Goal: Task Accomplishment & Management: Manage account settings

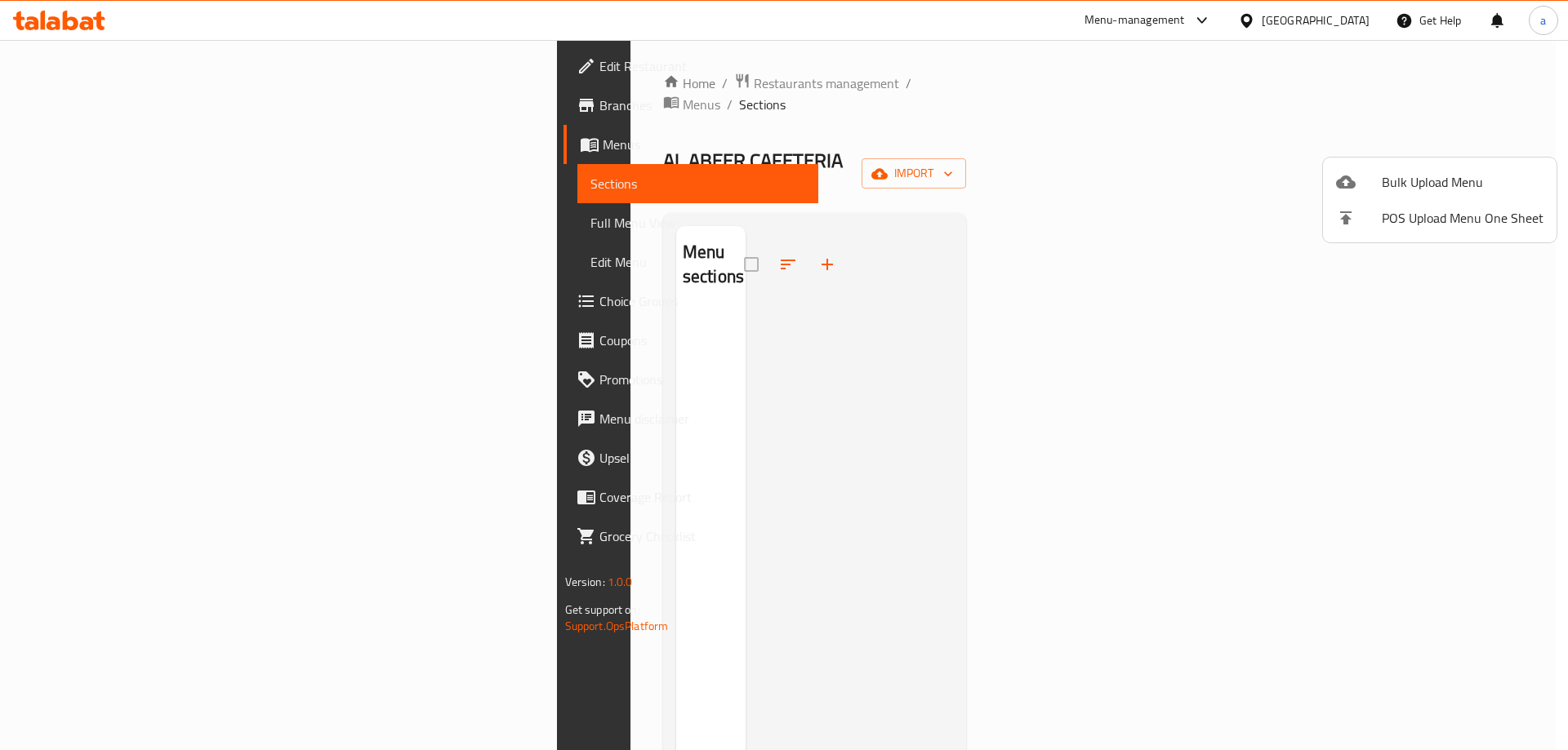
click at [53, 145] on div at bounding box center [784, 375] width 1568 height 750
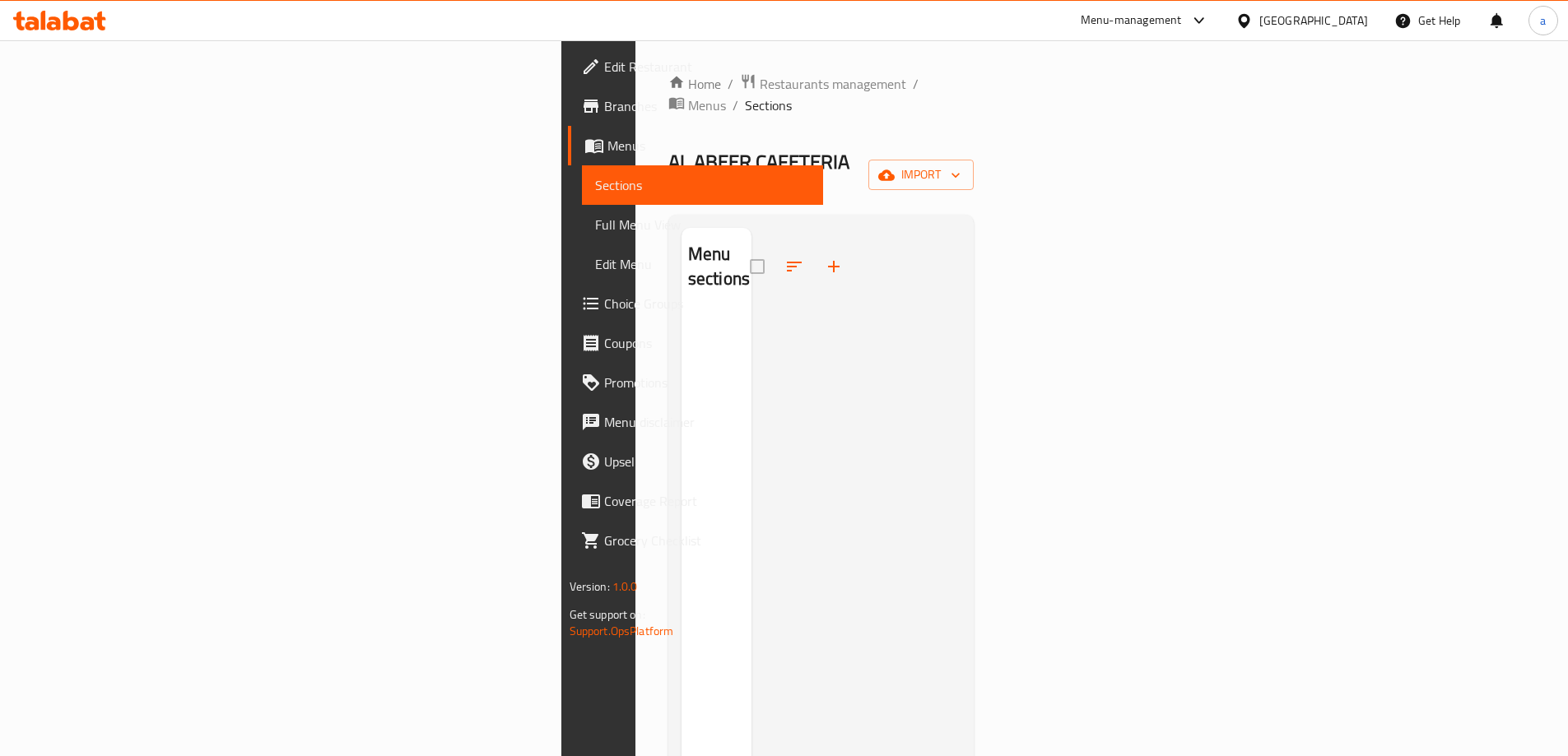
click at [607, 146] on span "Menus" at bounding box center [708, 145] width 203 height 19
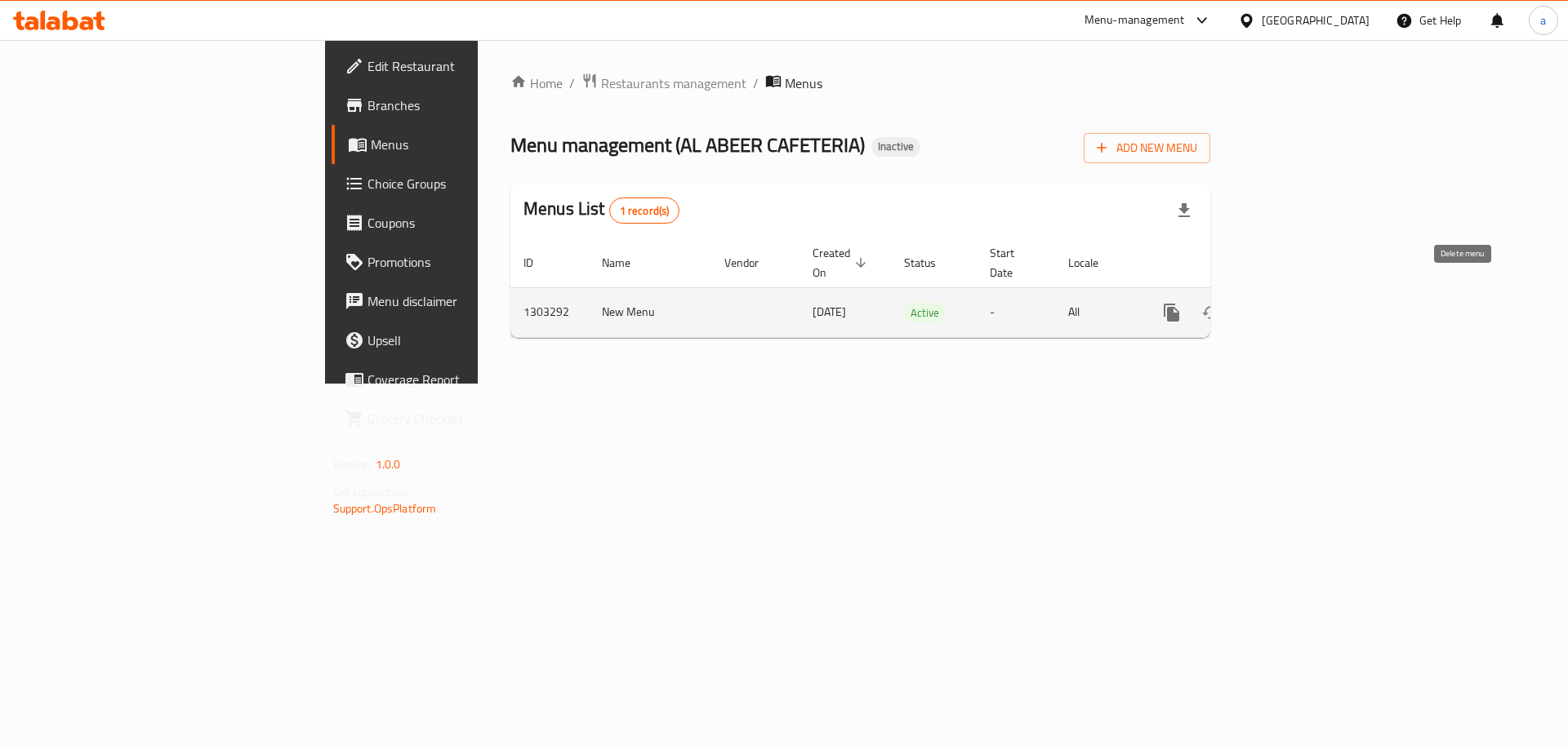
click at [1270, 304] on button "enhanced table" at bounding box center [1250, 312] width 40 height 40
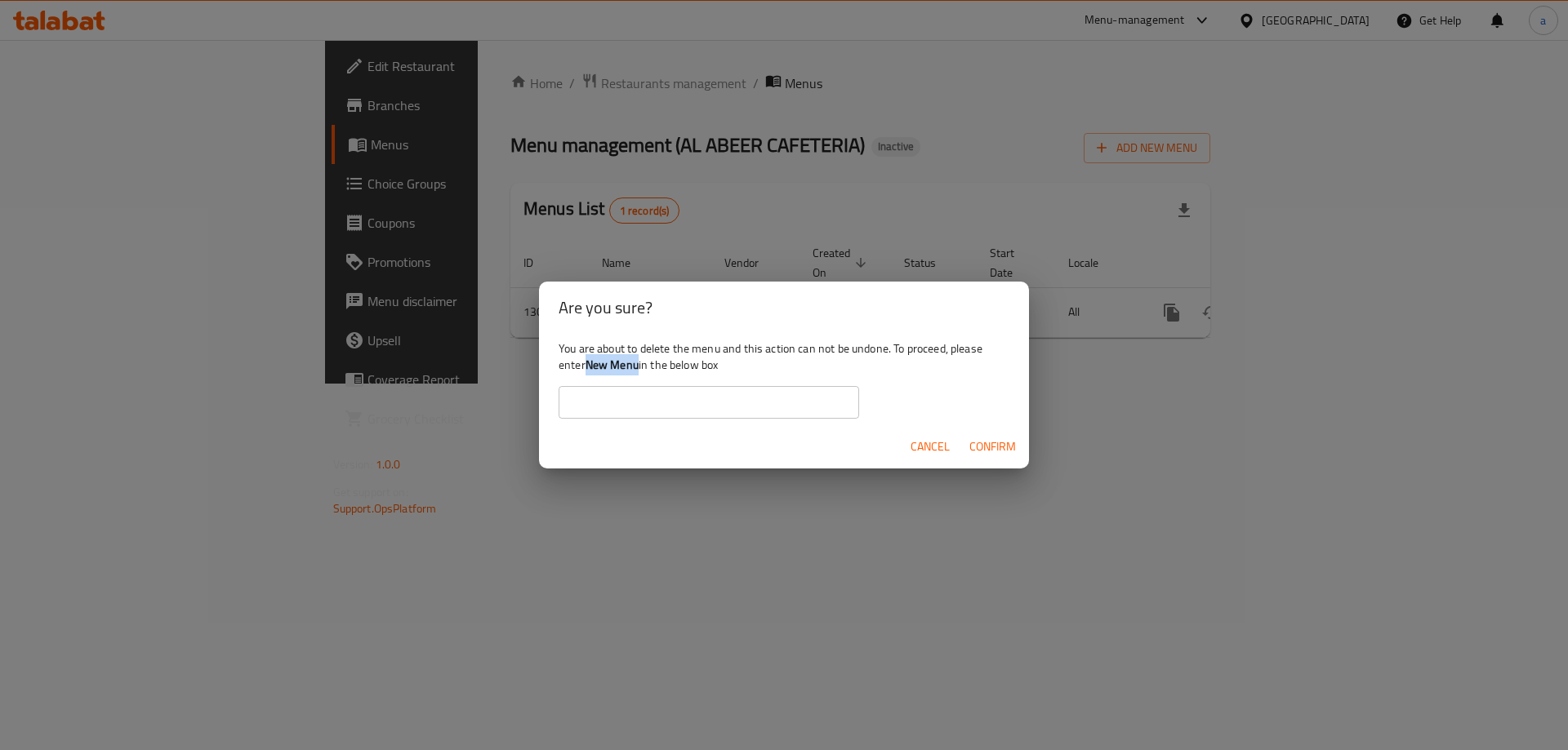
drag, startPoint x: 639, startPoint y: 365, endPoint x: 590, endPoint y: 370, distance: 49.3
click at [590, 370] on b "New Menu" at bounding box center [612, 365] width 53 height 21
copy b "New Menu"
click at [637, 408] on input "text" at bounding box center [709, 403] width 301 height 33
paste input "New Menu"
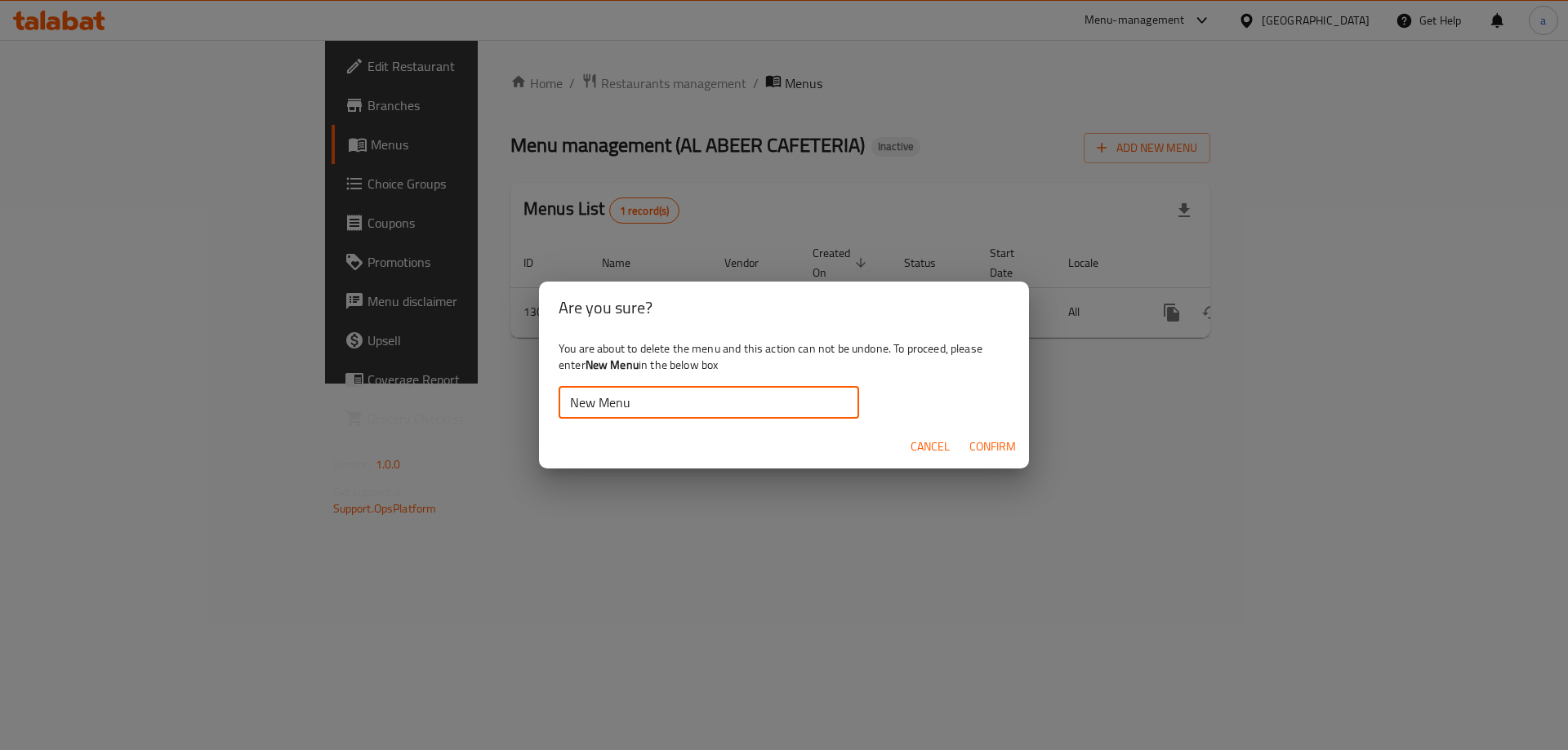
type input "New Menu"
click at [1003, 446] on span "Confirm" at bounding box center [993, 447] width 46 height 20
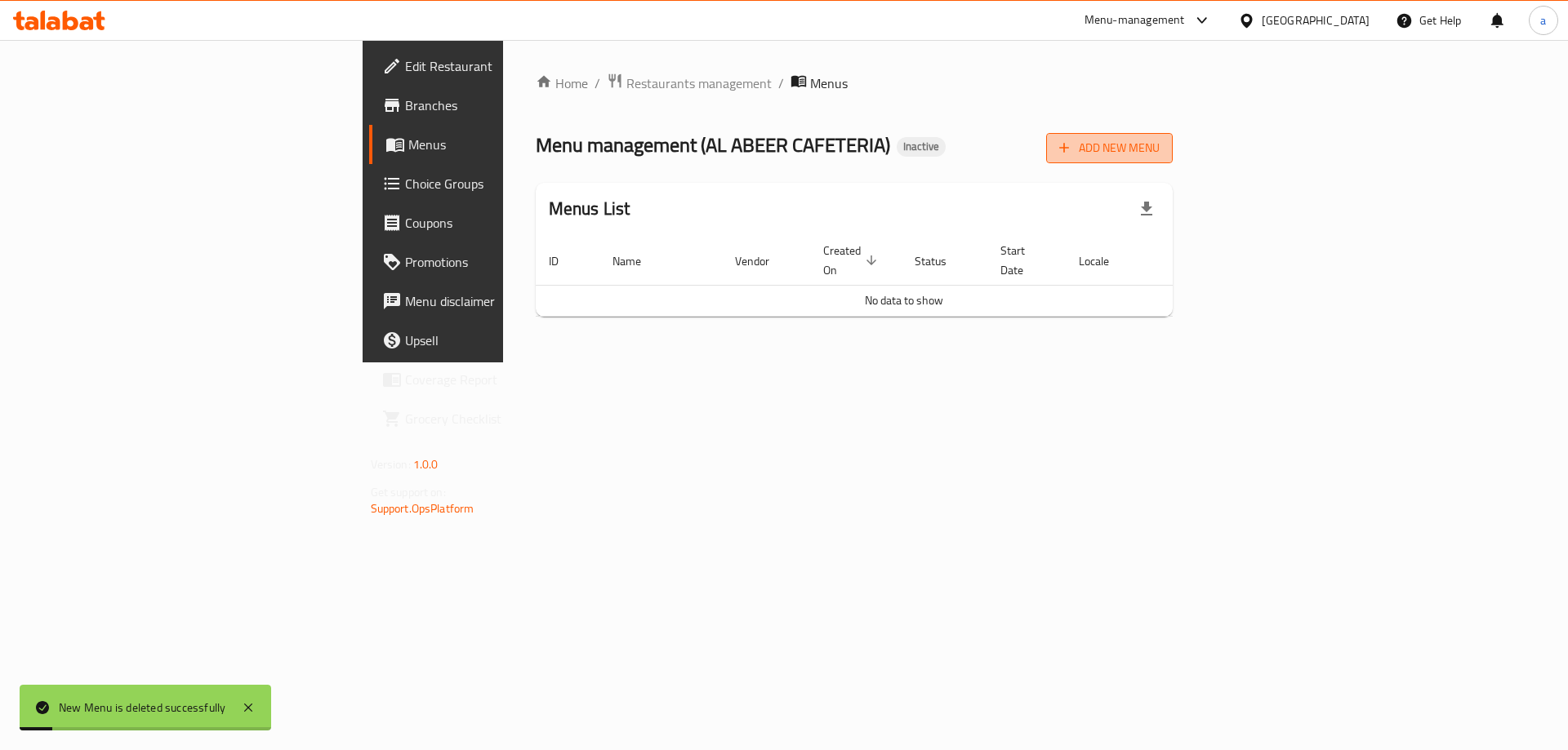
click at [1160, 146] on span "Add New Menu" at bounding box center [1110, 148] width 101 height 20
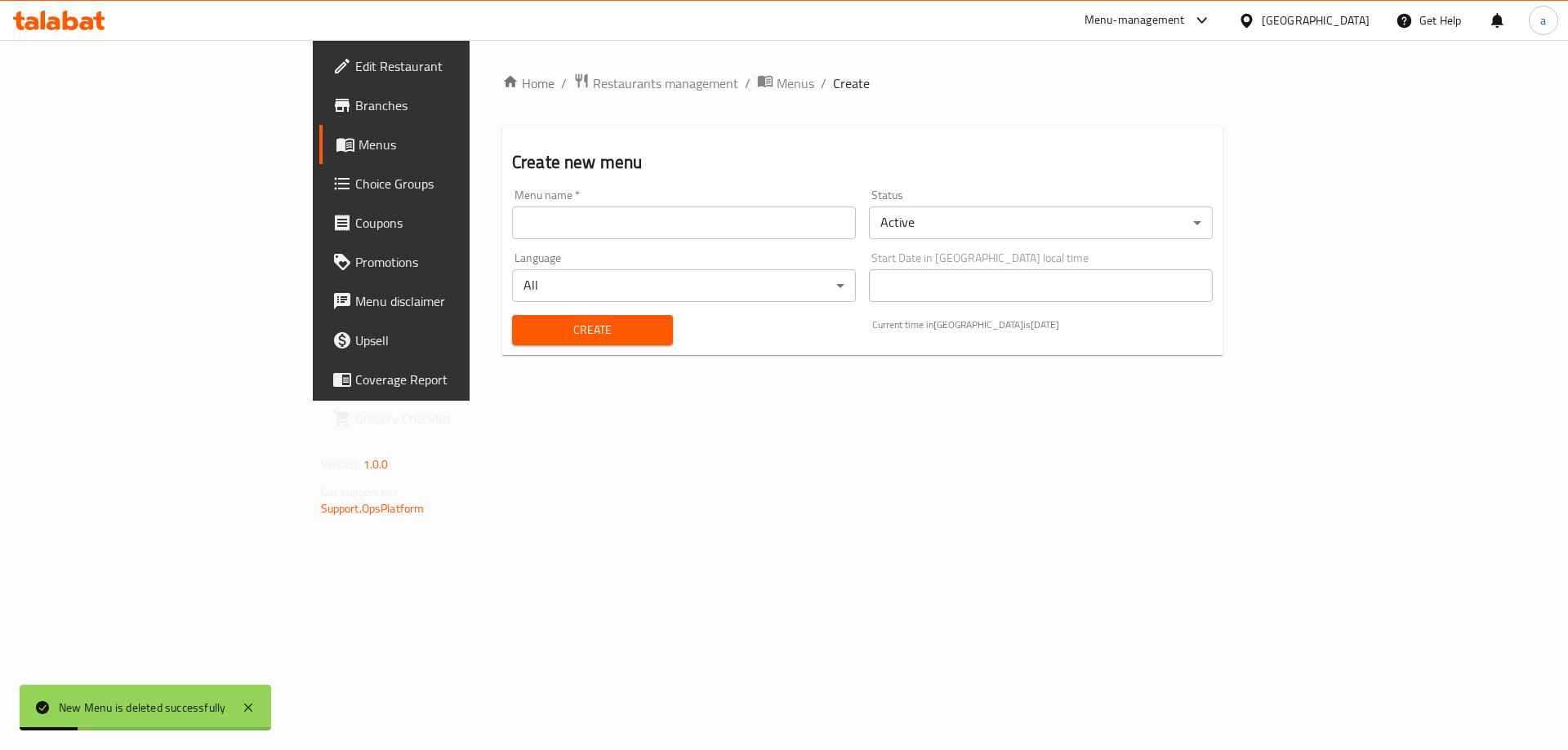
click at [651, 228] on input "text" at bounding box center [684, 223] width 344 height 33
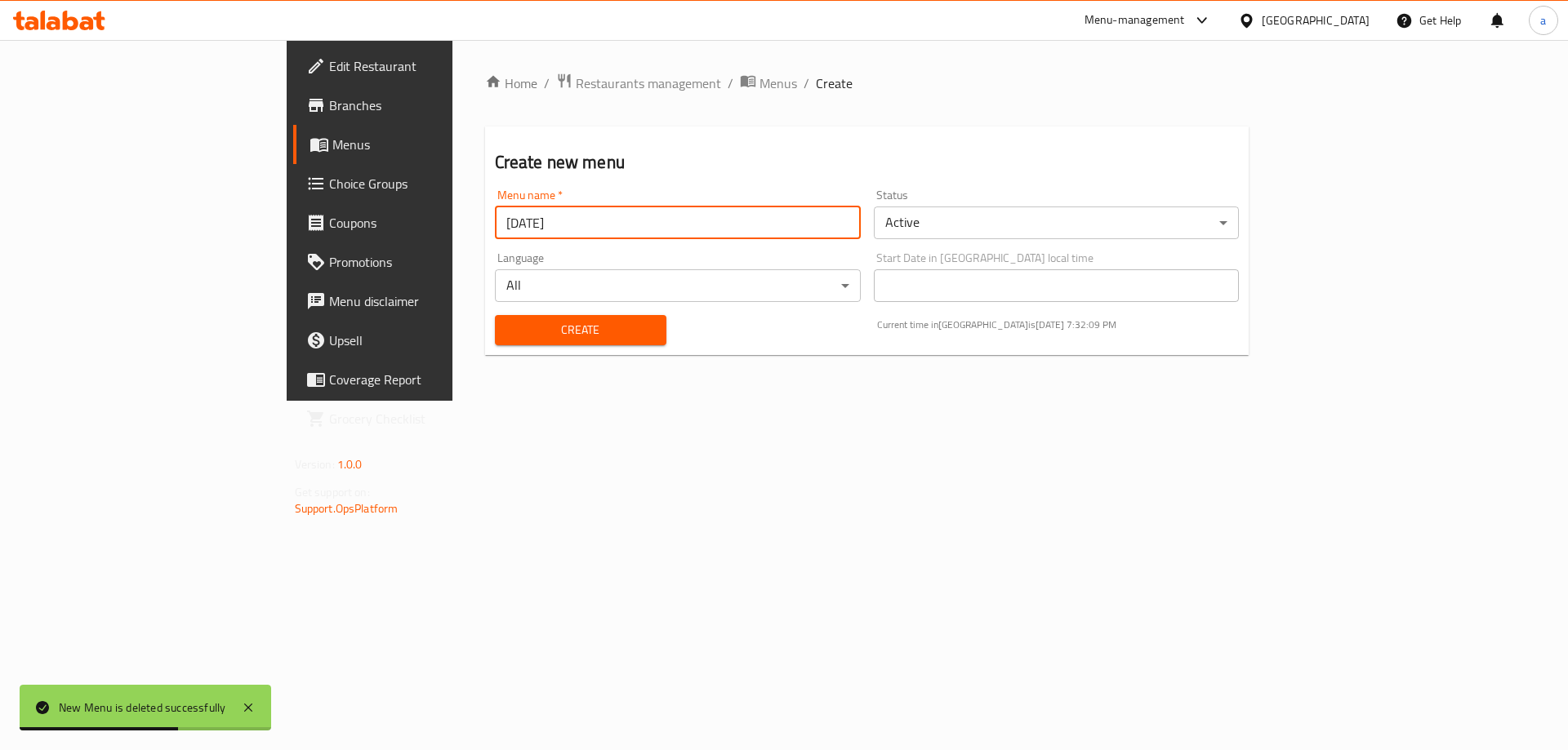
type input "[DATE]"
click at [495, 315] on button "Create" at bounding box center [580, 330] width 171 height 30
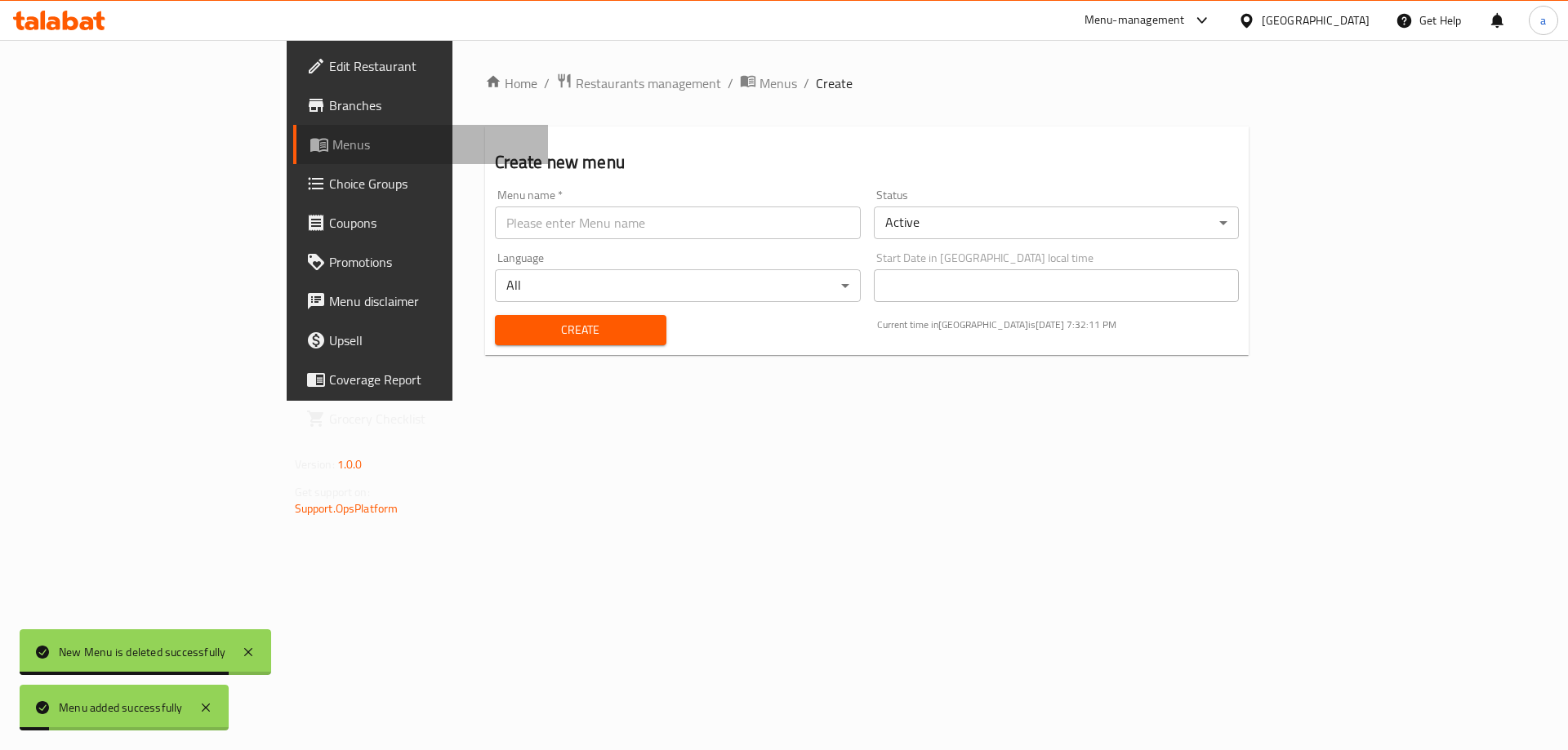
click at [310, 140] on icon at bounding box center [319, 146] width 18 height 14
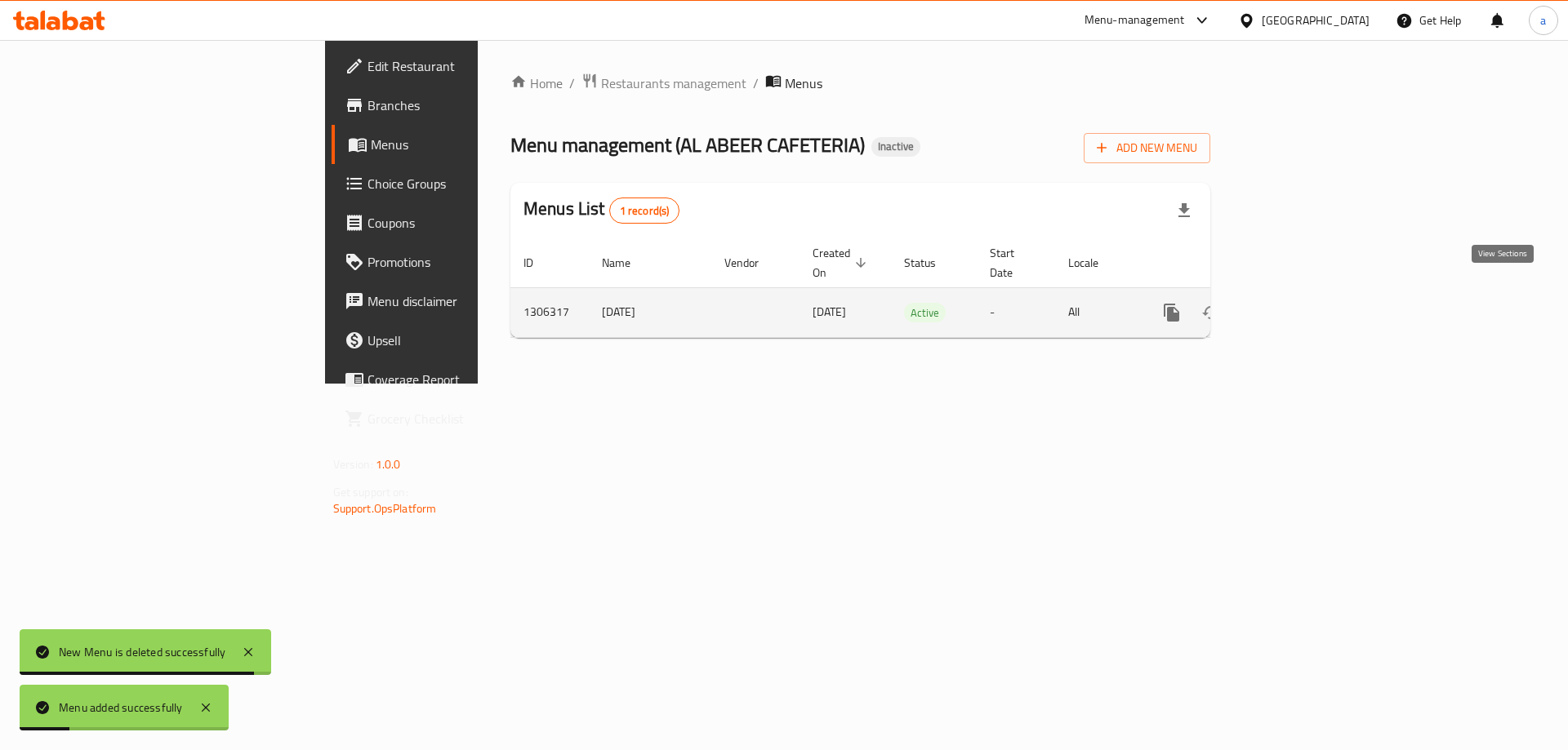
click at [1299, 303] on icon "enhanced table" at bounding box center [1290, 312] width 19 height 19
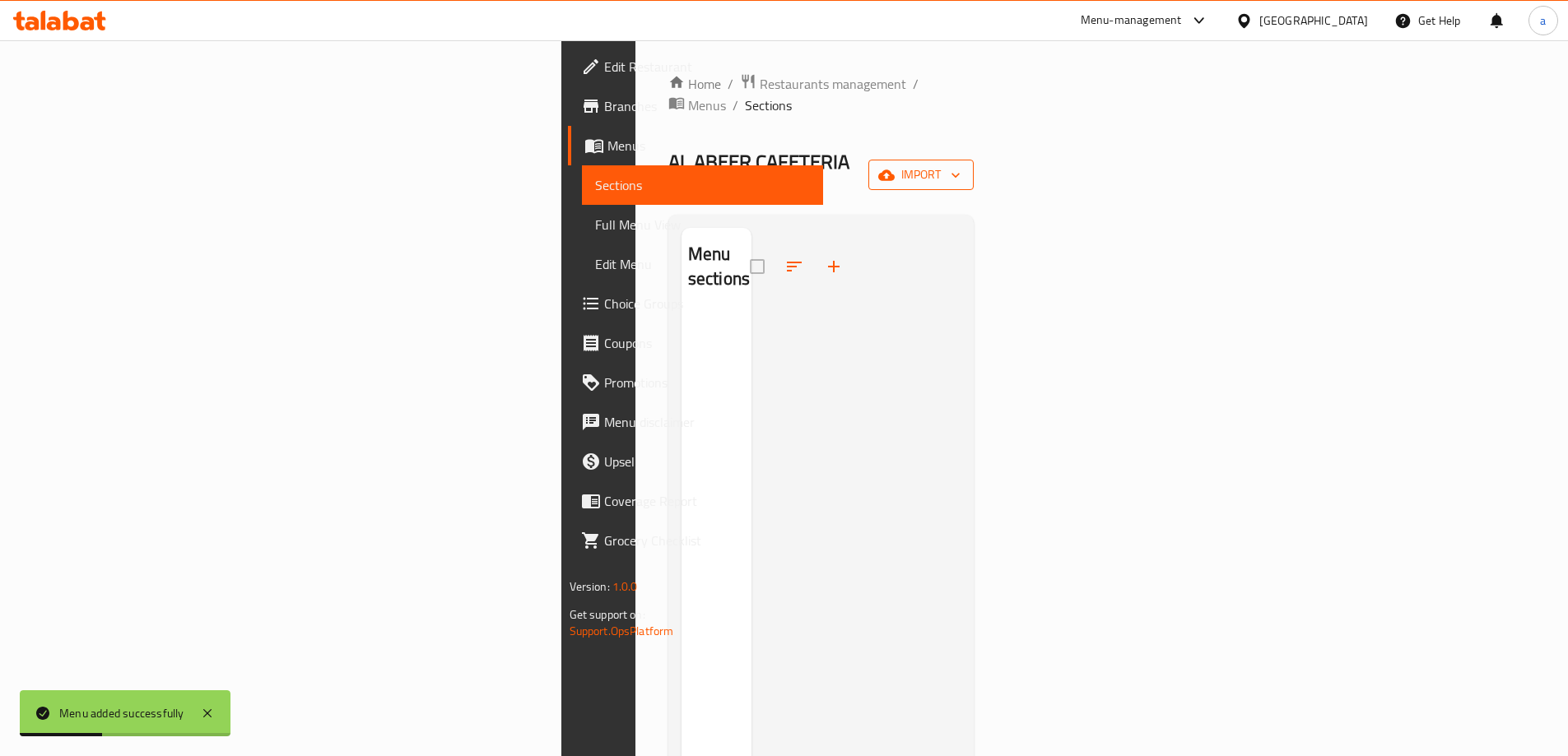
click at [974, 160] on button "import" at bounding box center [921, 174] width 105 height 30
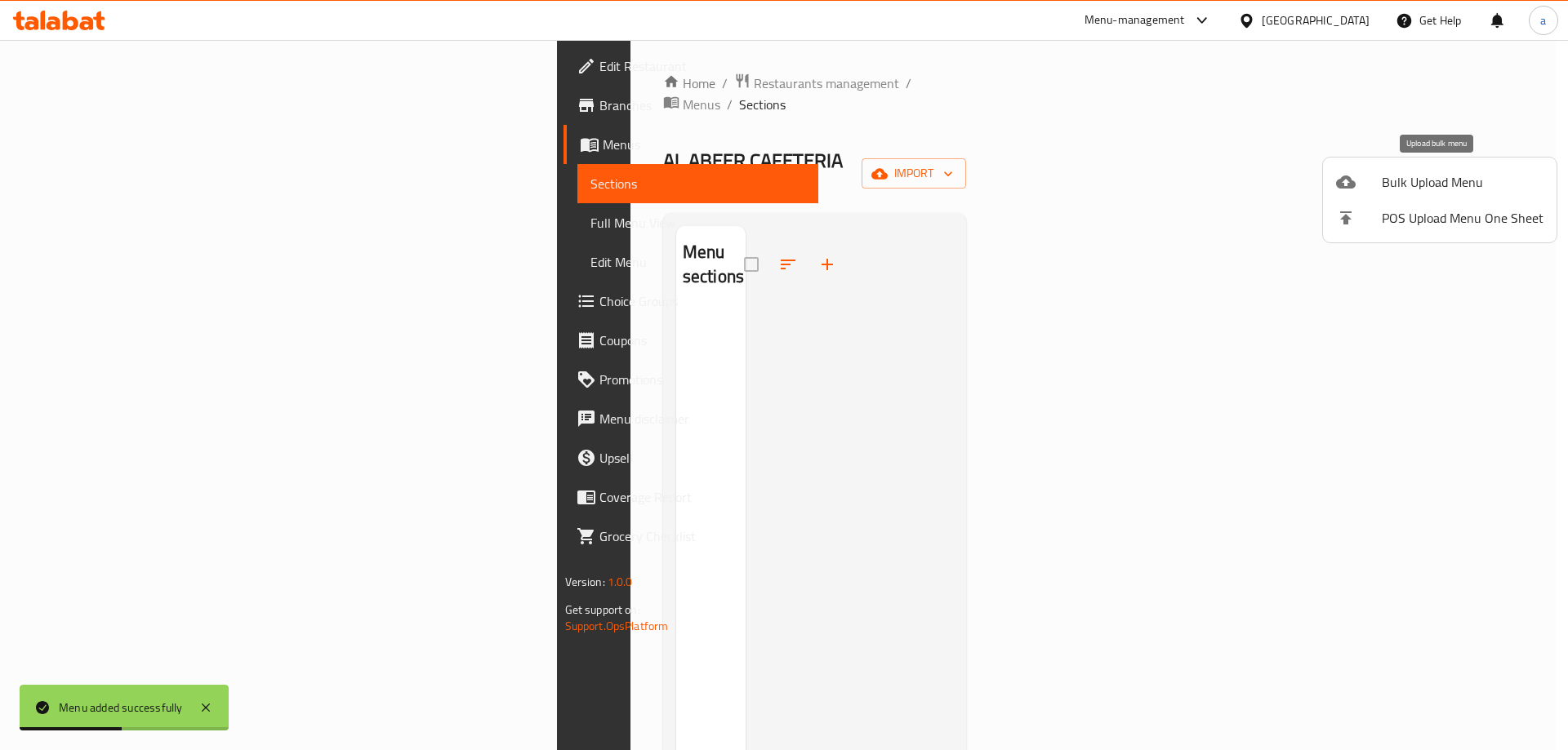
click at [1428, 186] on span "Bulk Upload Menu" at bounding box center [1462, 182] width 161 height 19
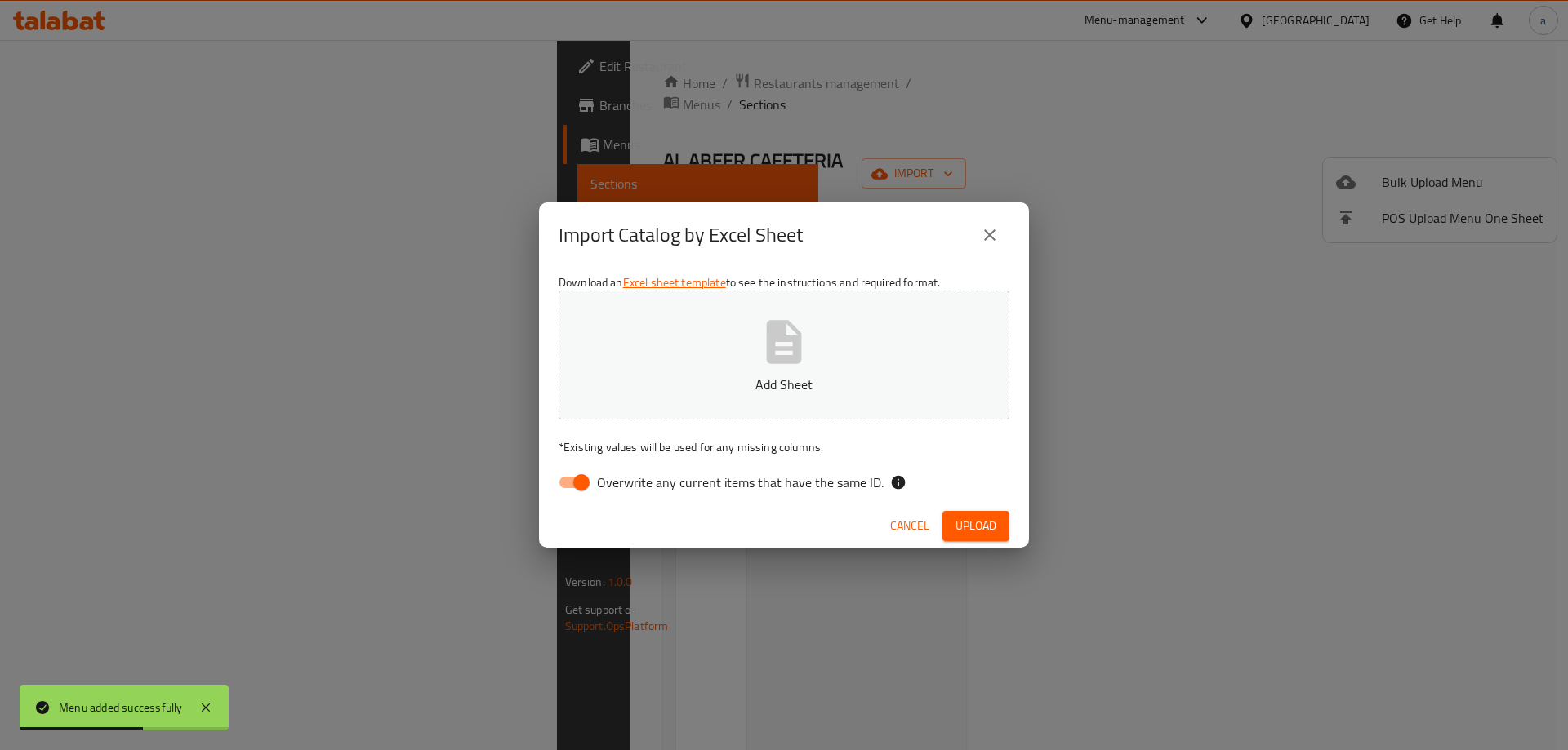
click at [566, 479] on input "Overwrite any current items that have the same ID." at bounding box center [581, 482] width 93 height 31
checkbox input "false"
click at [714, 372] on button "Add Sheet" at bounding box center [784, 355] width 450 height 129
click at [978, 528] on span "Upload" at bounding box center [975, 526] width 41 height 20
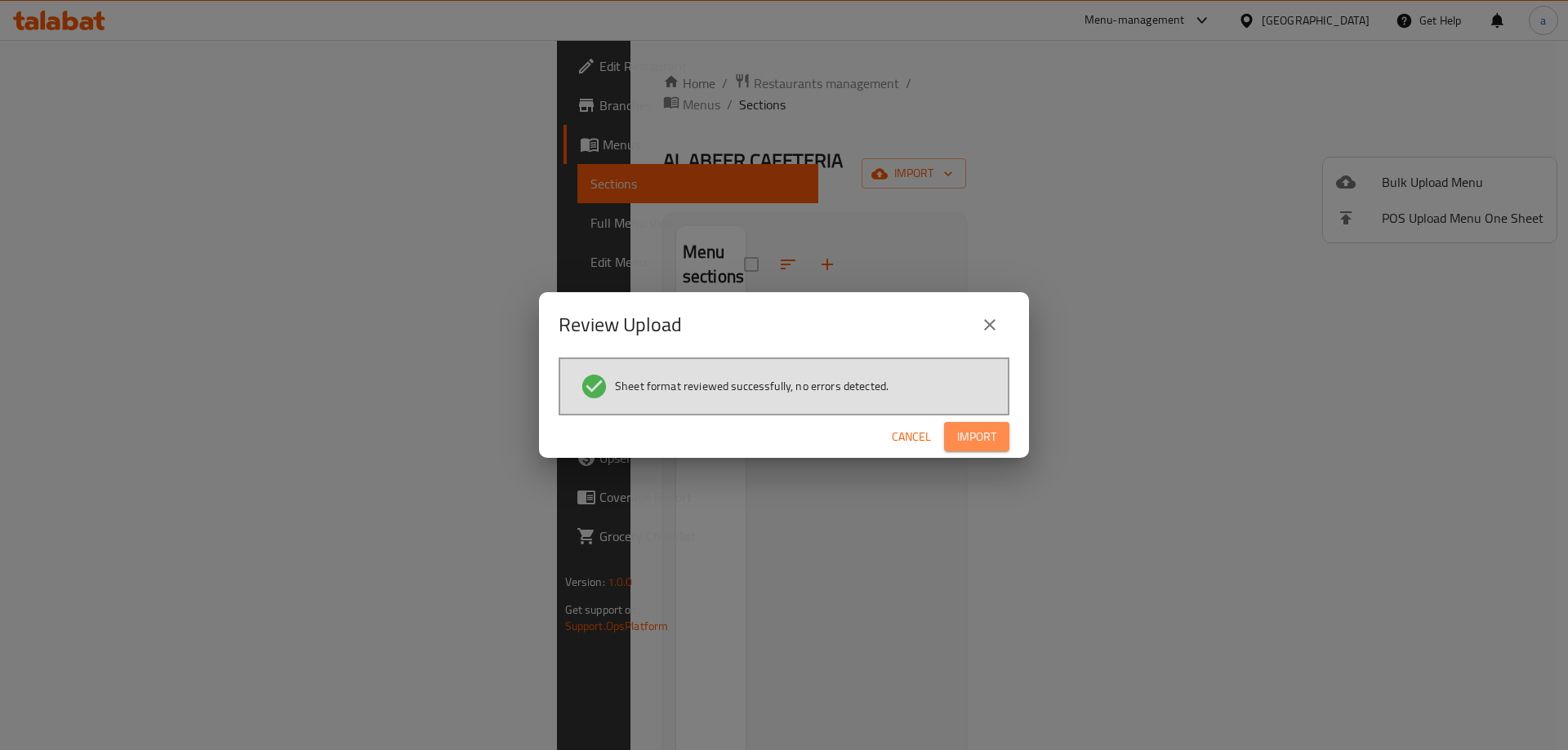
click at [965, 434] on span "Import" at bounding box center [976, 437] width 40 height 20
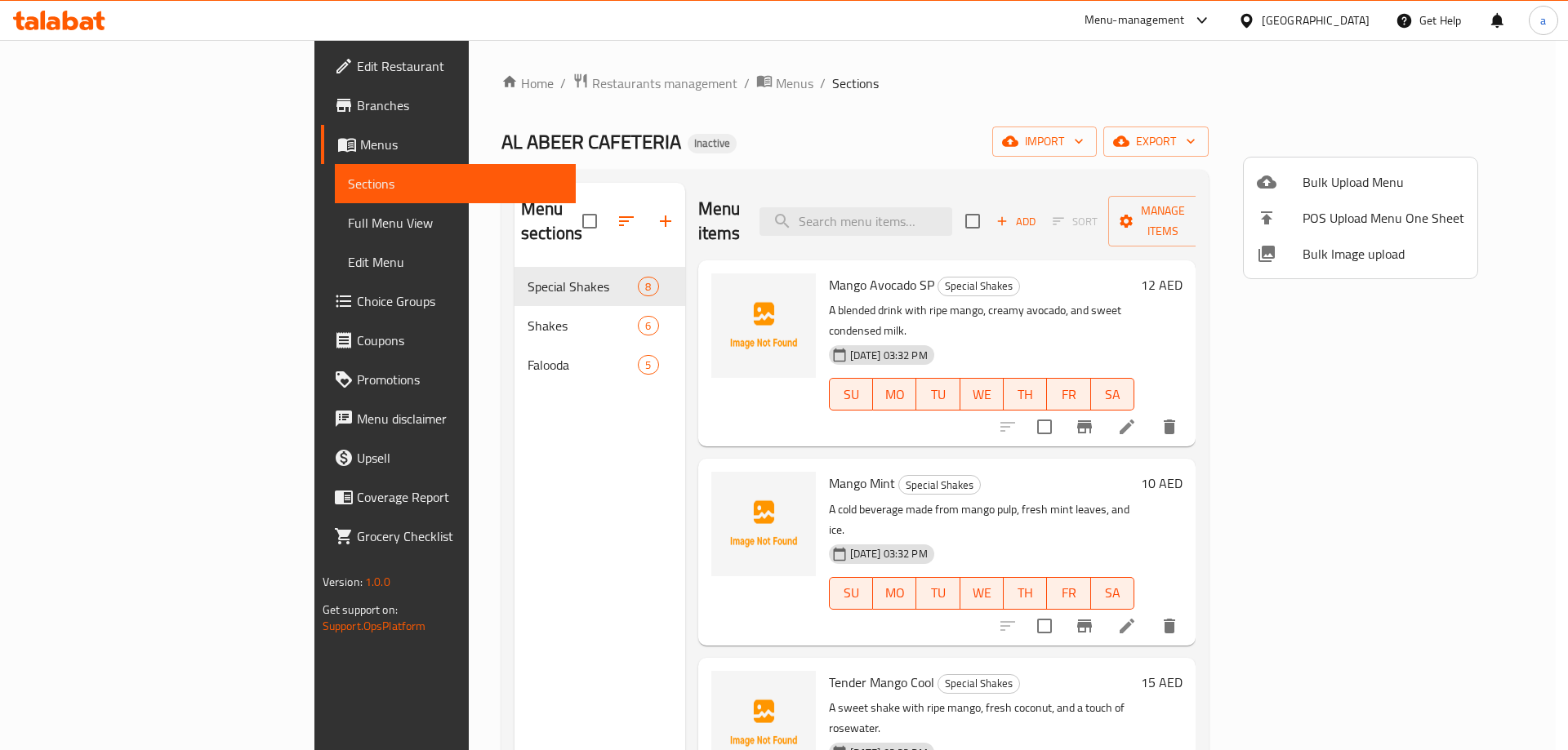
click at [121, 235] on div at bounding box center [784, 375] width 1568 height 750
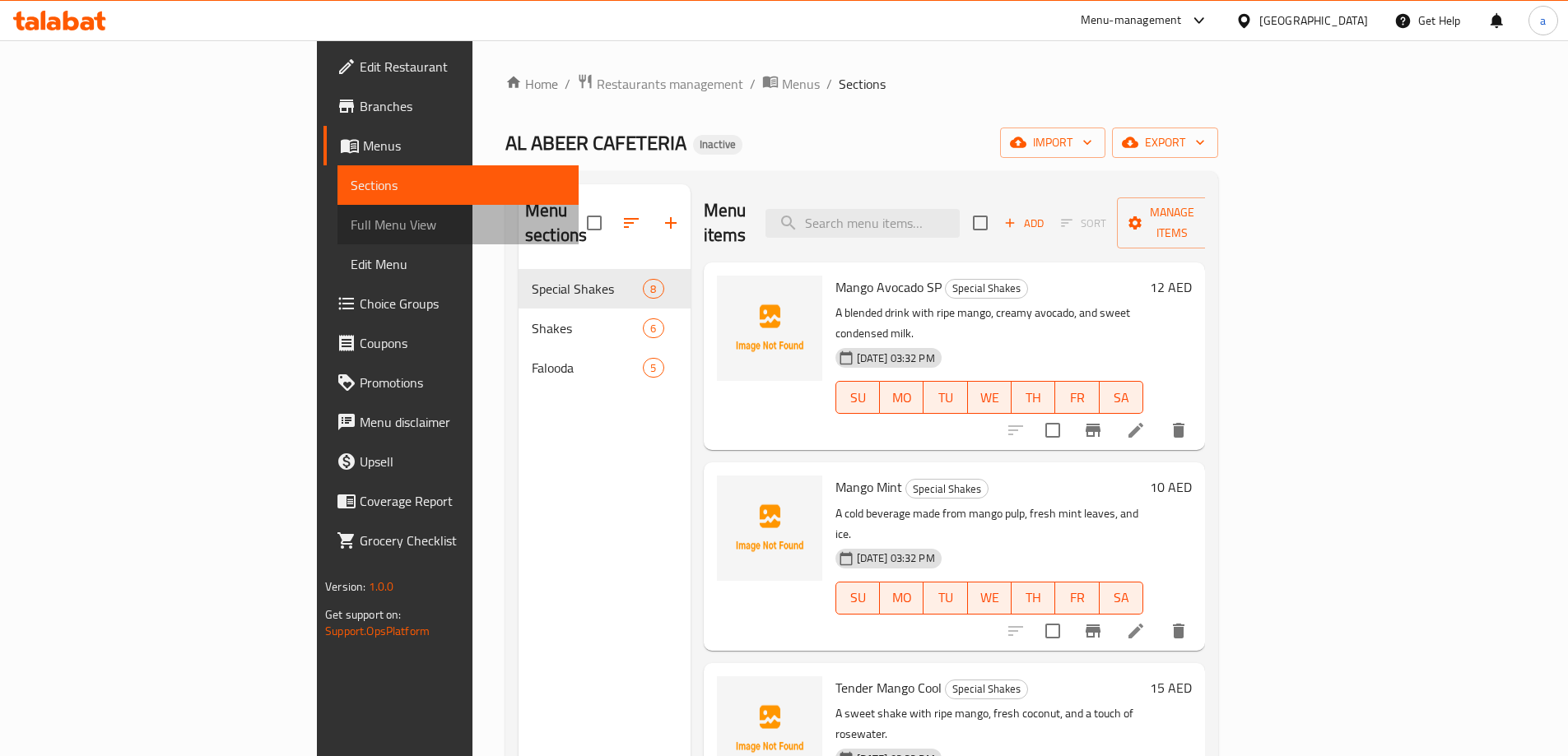
click at [337, 237] on link "Full Menu View" at bounding box center [458, 224] width 242 height 40
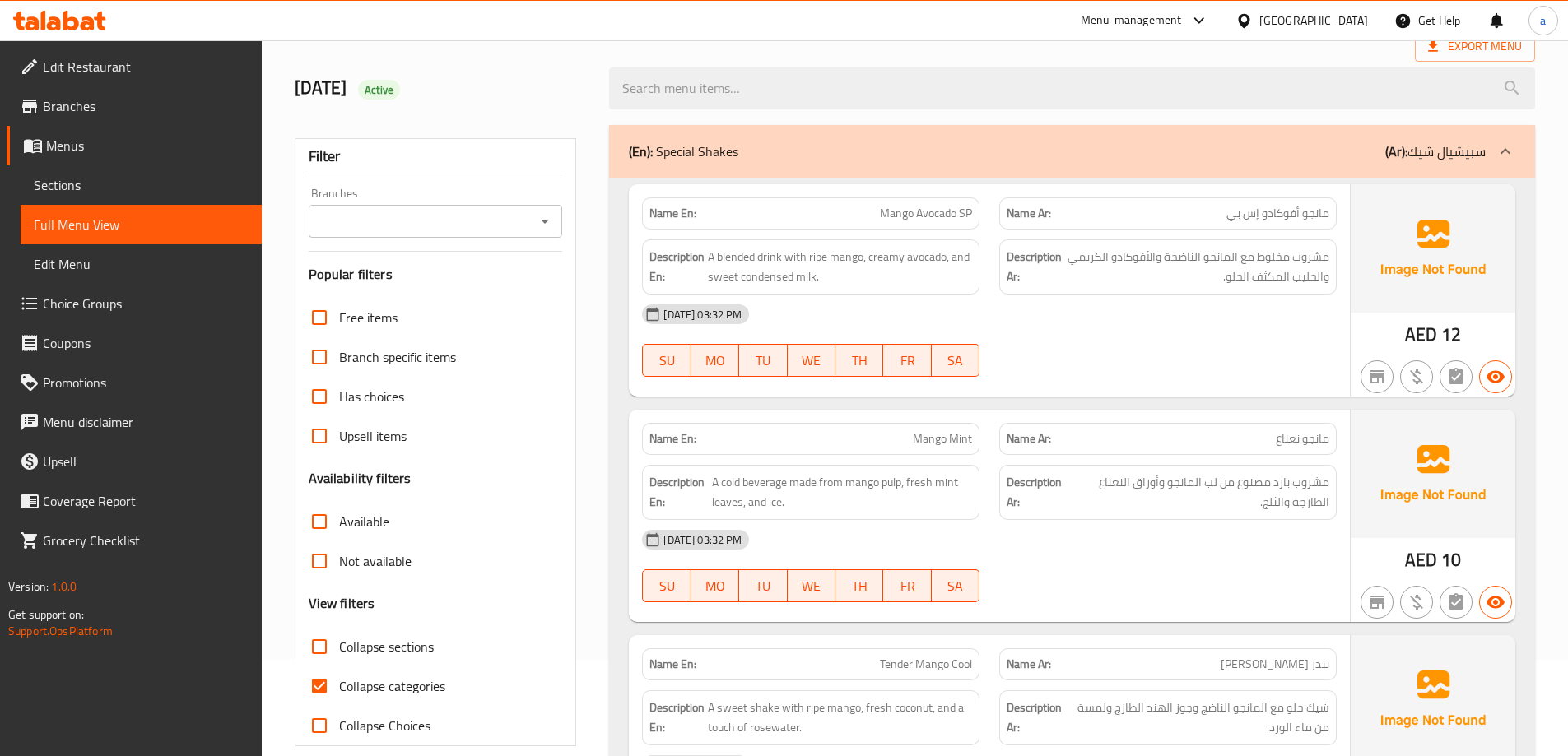
scroll to position [329, 0]
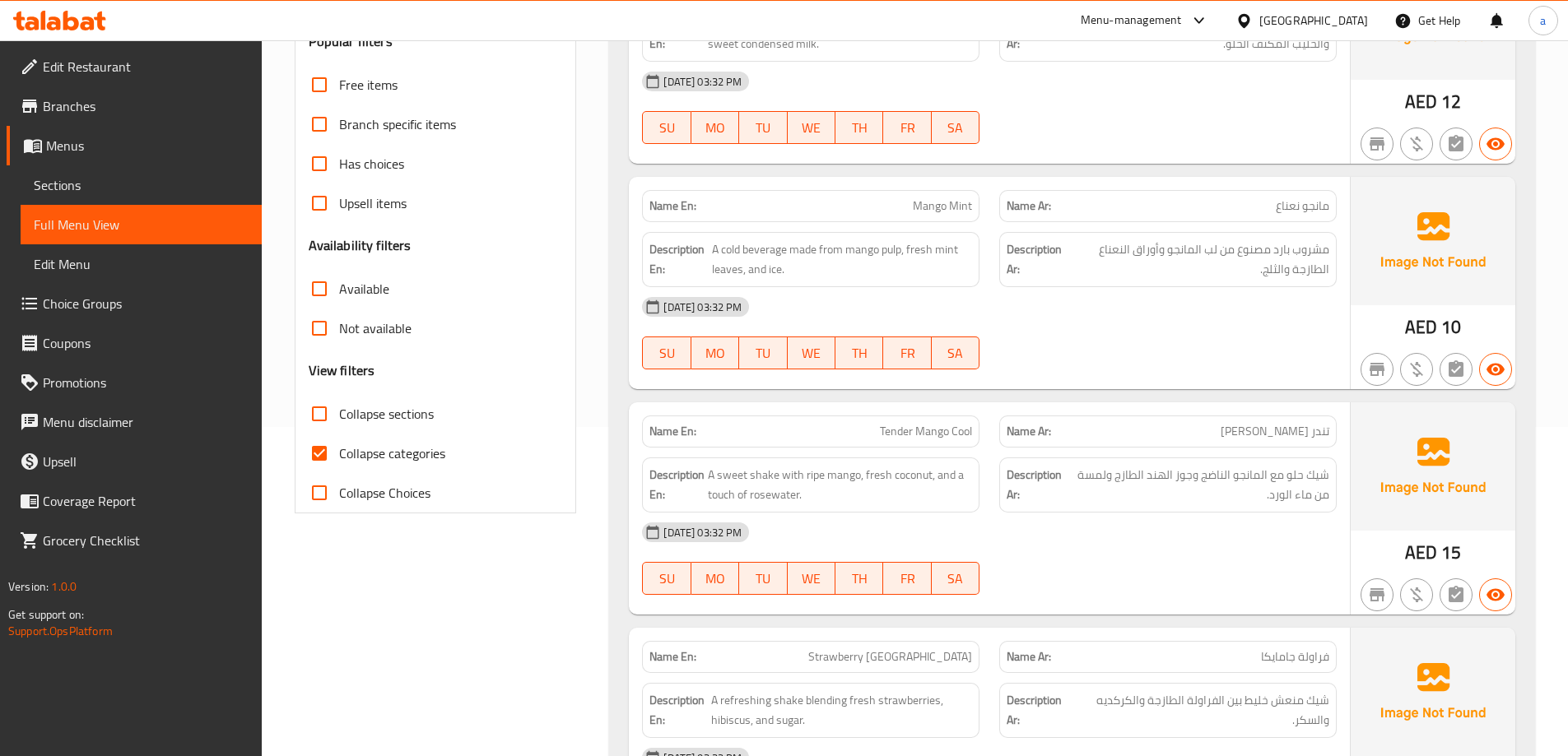
click at [326, 454] on input "Collapse categories" at bounding box center [319, 453] width 40 height 40
checkbox input "false"
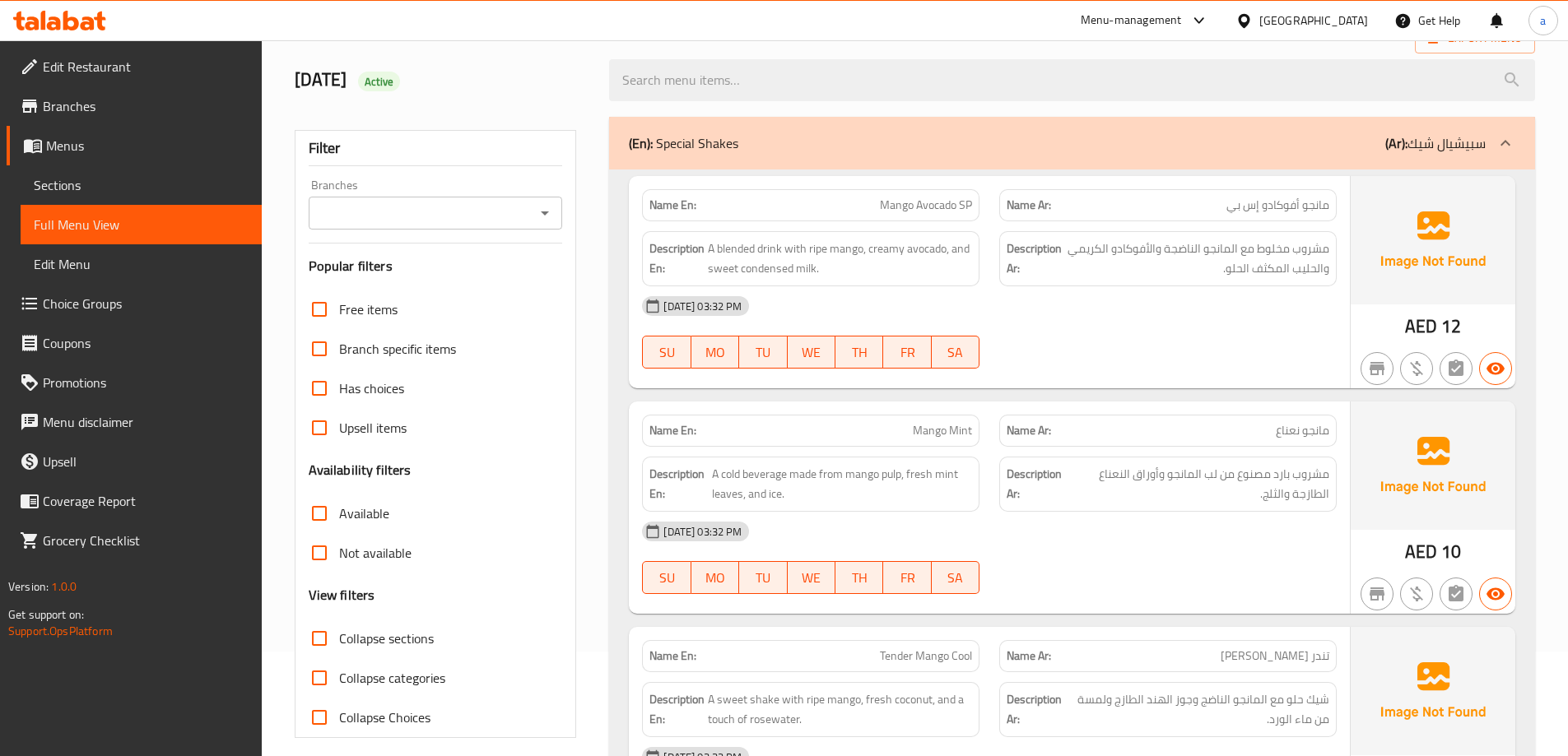
scroll to position [0, 0]
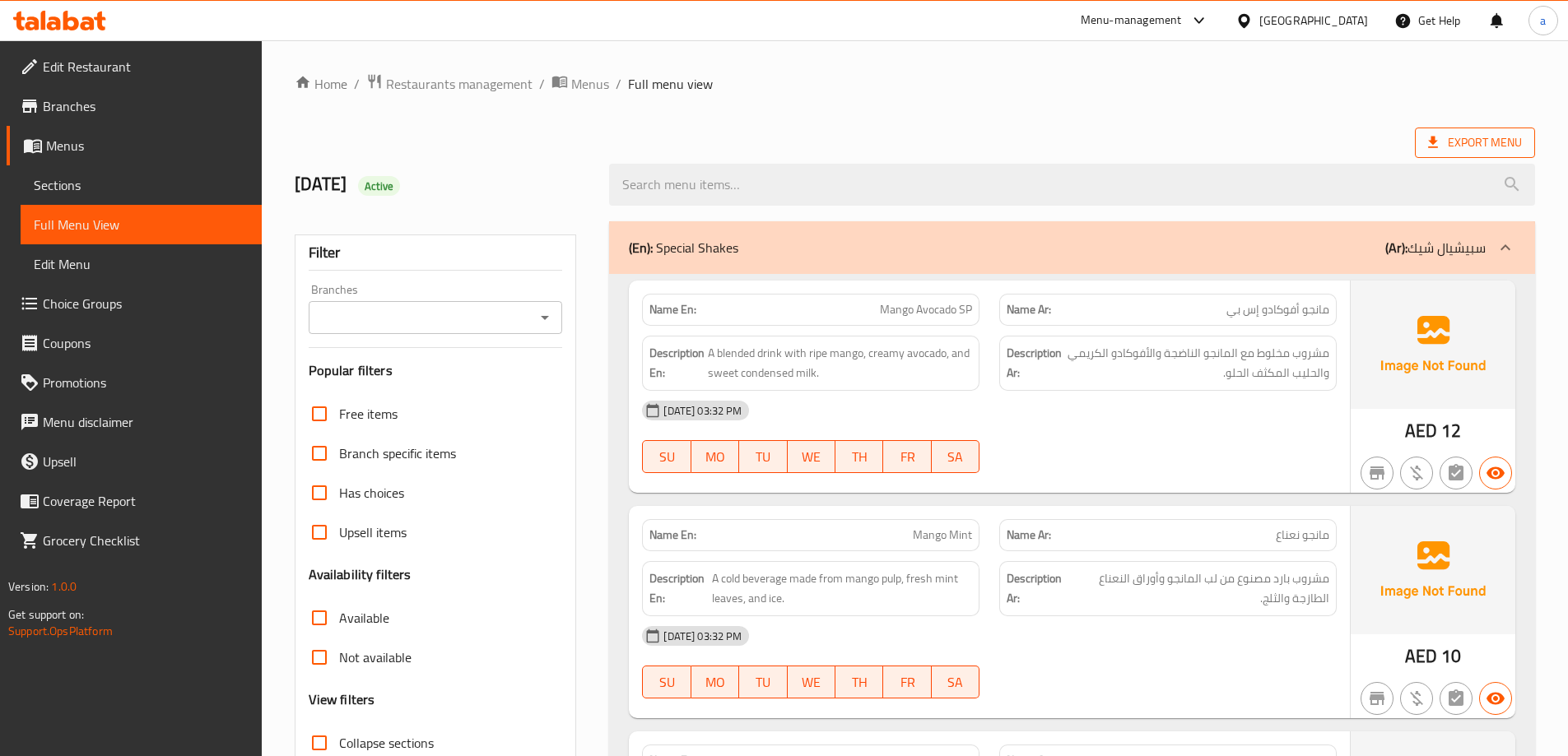
click at [1472, 145] on span "Export Menu" at bounding box center [1475, 142] width 94 height 20
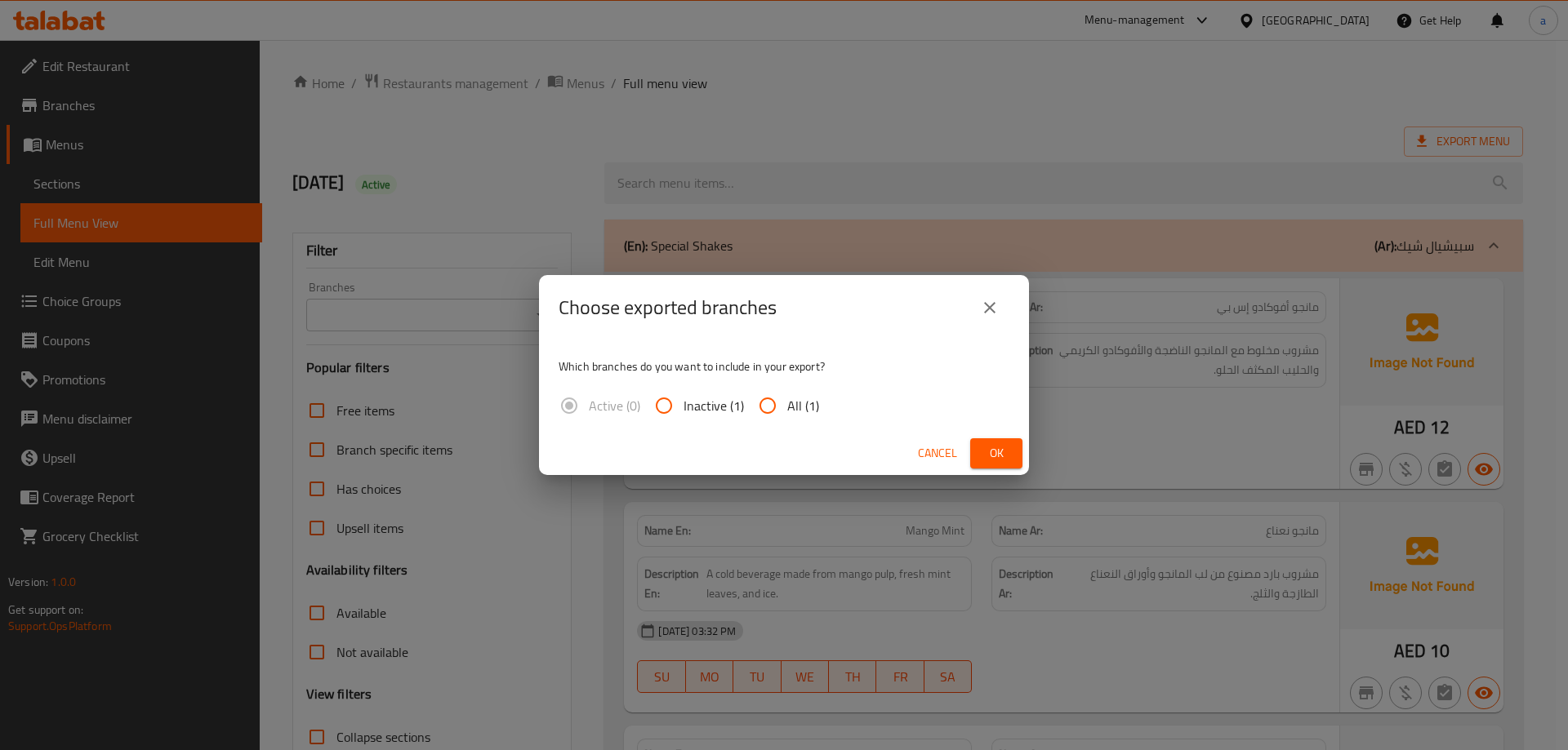
click at [770, 409] on input "All (1)" at bounding box center [768, 406] width 40 height 40
radio input "true"
click at [989, 460] on span "Ok" at bounding box center [996, 453] width 26 height 20
